Goal: Find specific page/section: Find specific page/section

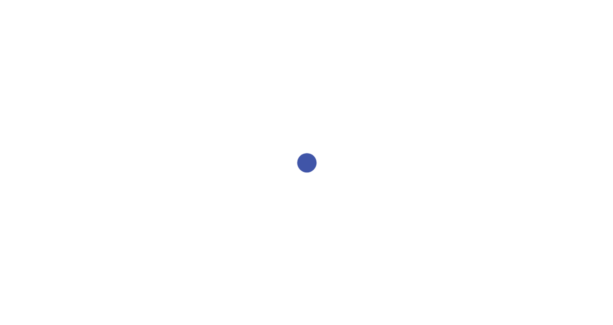
select select "2bed604d-1099-4043-b1bc-2365e8740244"
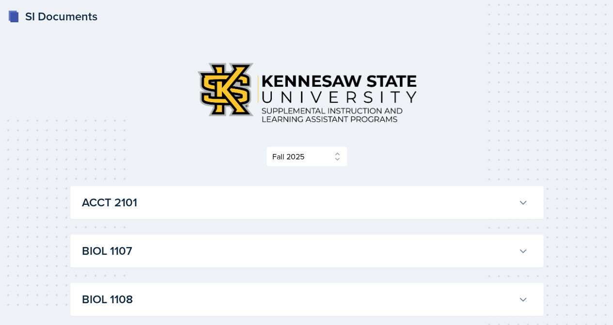
click at [199, 201] on h3 "ACCT 2101" at bounding box center [298, 202] width 432 height 17
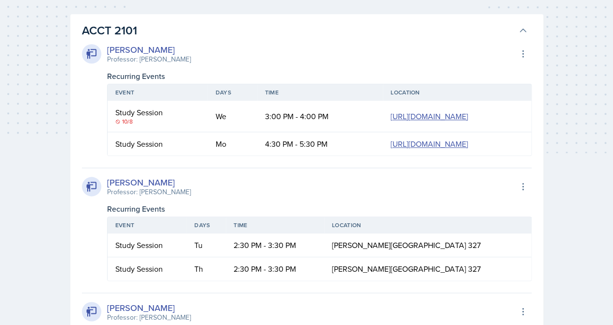
scroll to position [76, 0]
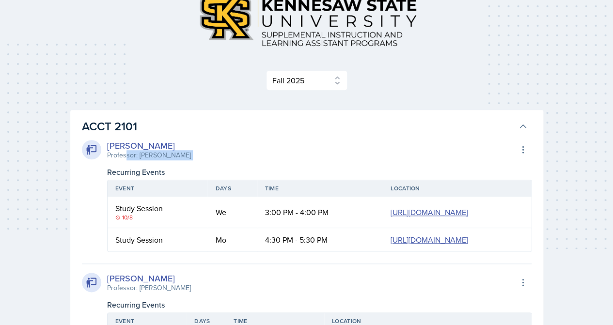
drag, startPoint x: 203, startPoint y: 162, endPoint x: 125, endPoint y: 156, distance: 78.7
click at [125, 156] on div "[PERSON_NAME] Professor: [PERSON_NAME] Export to Google Calendar Recurring Even…" at bounding box center [307, 195] width 450 height 113
click at [125, 156] on div "Professor: [PERSON_NAME]" at bounding box center [149, 155] width 84 height 10
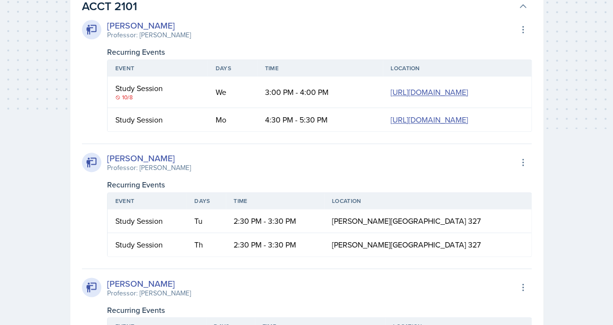
scroll to position [67, 0]
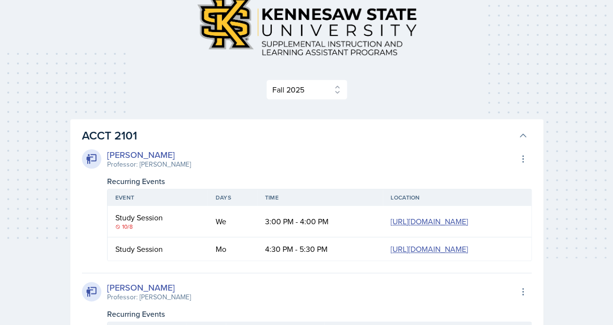
click at [520, 129] on button "ACCT 2101" at bounding box center [305, 135] width 450 height 21
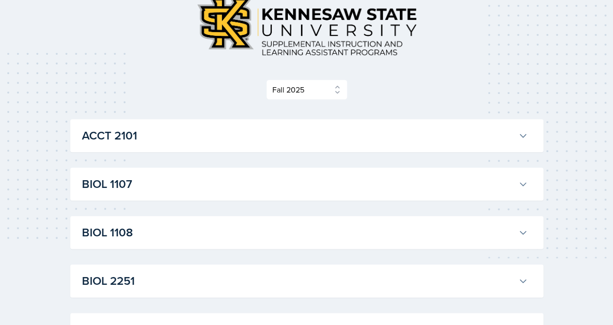
click at [211, 140] on h3 "ACCT 2101" at bounding box center [298, 135] width 432 height 17
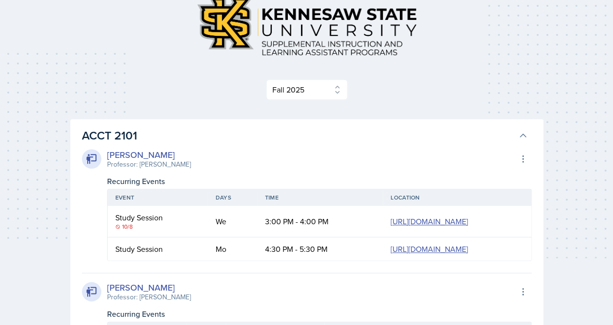
click at [192, 139] on h3 "ACCT 2101" at bounding box center [298, 135] width 432 height 17
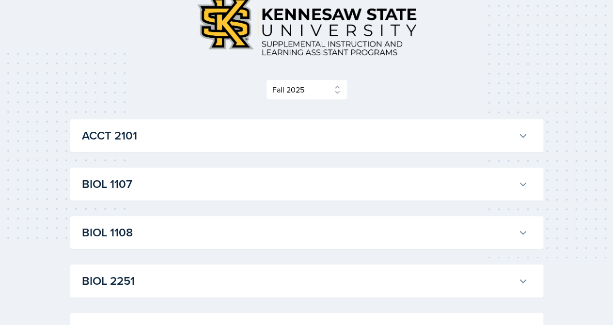
click at [192, 139] on h3 "ACCT 2101" at bounding box center [298, 135] width 432 height 17
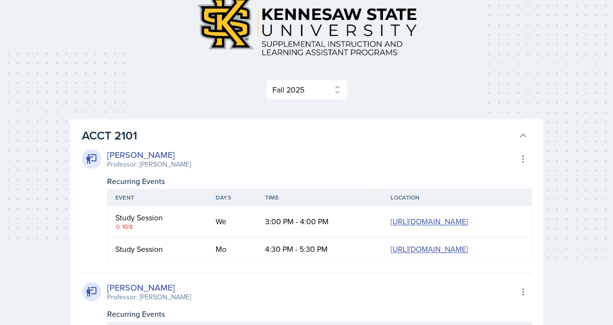
click at [245, 139] on h3 "ACCT 2101" at bounding box center [298, 135] width 432 height 17
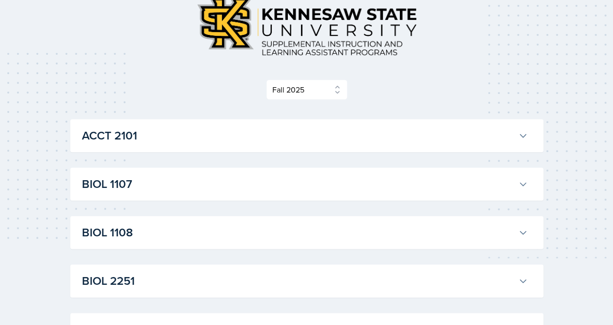
click at [185, 133] on h3 "ACCT 2101" at bounding box center [298, 135] width 432 height 17
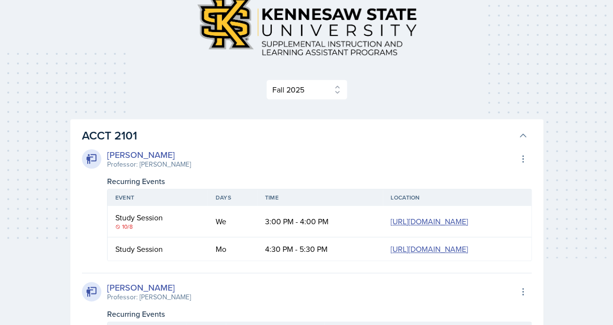
click at [342, 143] on h3 "ACCT 2101" at bounding box center [298, 135] width 432 height 17
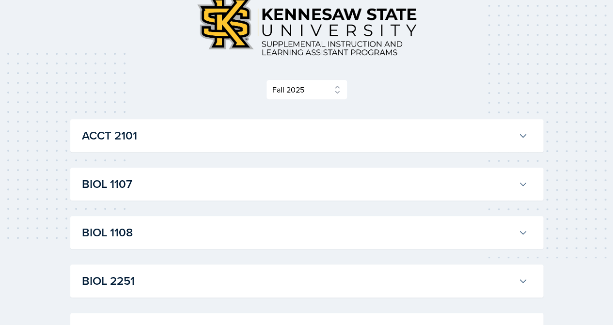
click at [344, 127] on h3 "ACCT 2101" at bounding box center [298, 135] width 432 height 17
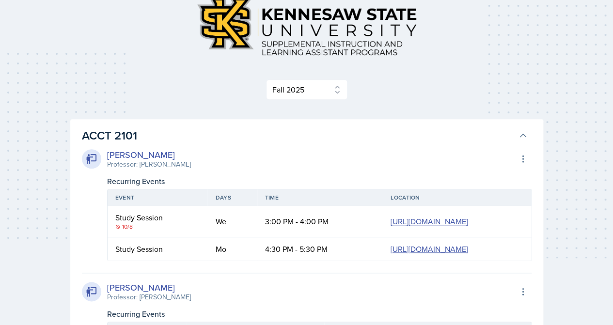
click at [173, 143] on h3 "ACCT 2101" at bounding box center [298, 135] width 432 height 17
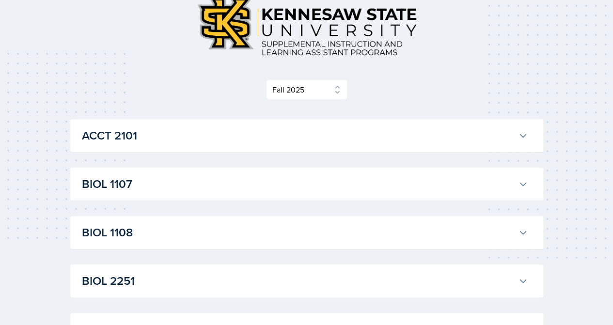
click at [173, 143] on h3 "ACCT 2101" at bounding box center [298, 135] width 432 height 17
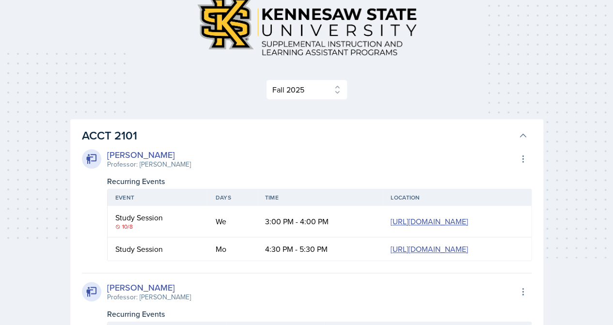
click at [195, 135] on h3 "ACCT 2101" at bounding box center [298, 135] width 432 height 17
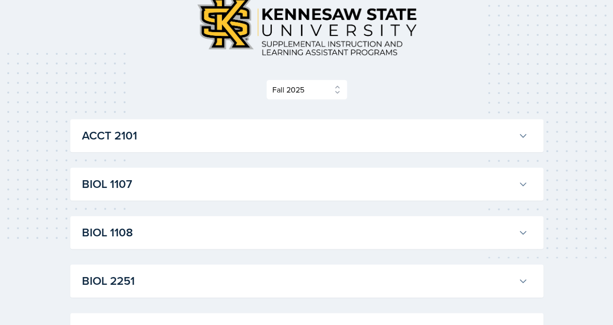
click at [190, 142] on h3 "ACCT 2101" at bounding box center [298, 135] width 432 height 17
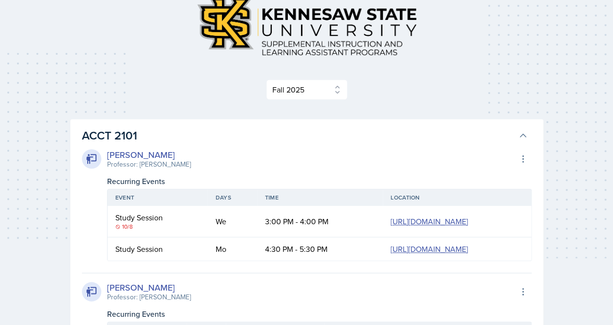
click at [159, 129] on h3 "ACCT 2101" at bounding box center [298, 135] width 432 height 17
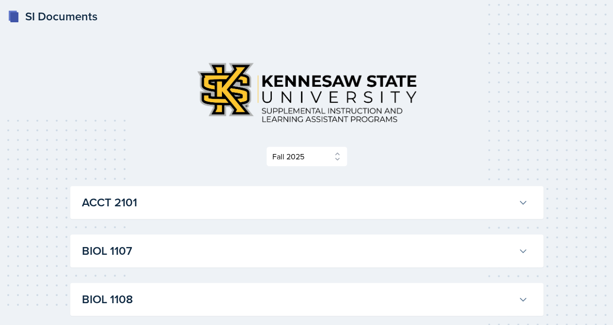
scroll to position [0, 0]
